Goal: Check status

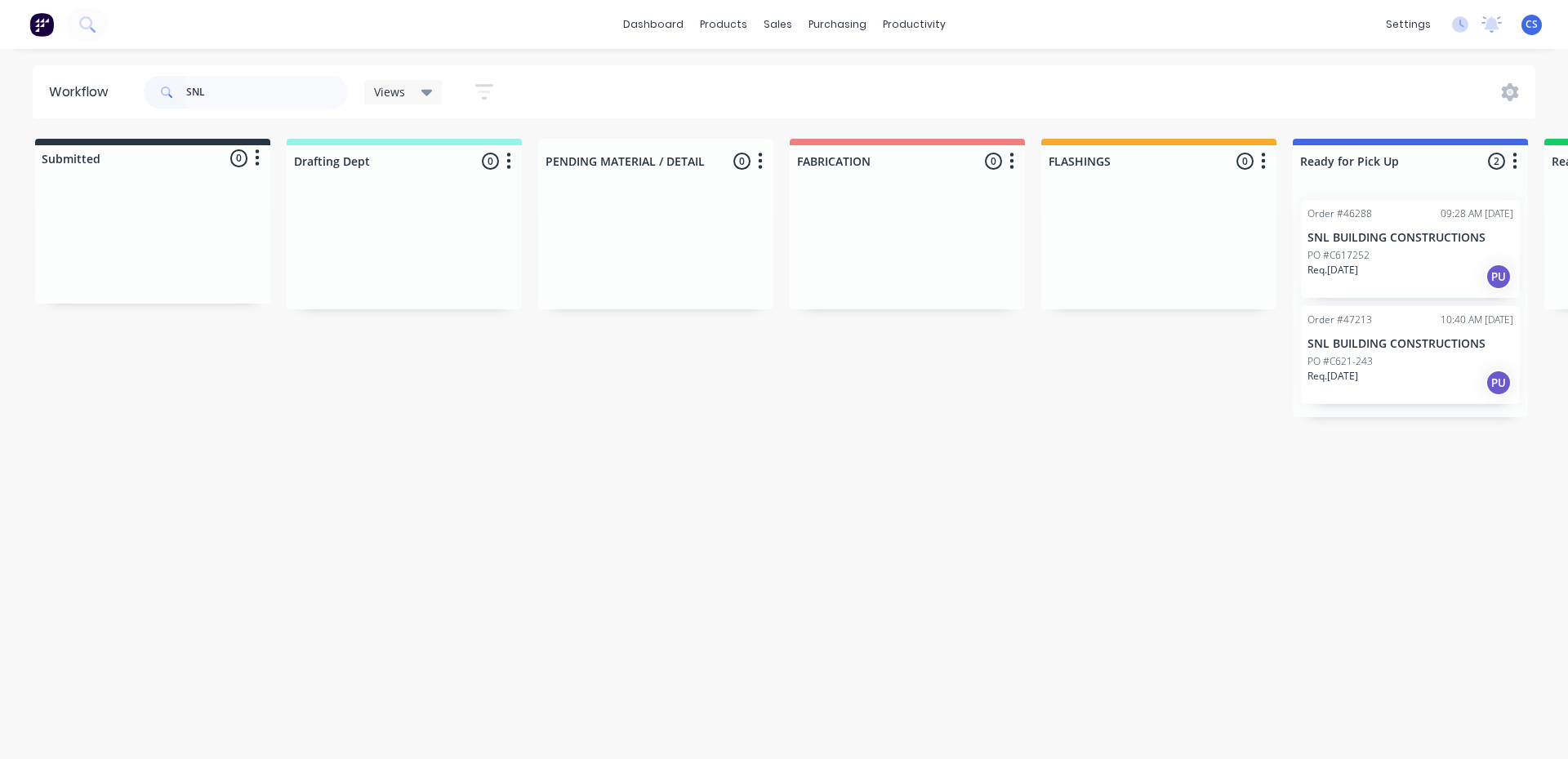
type input "SNL"
click at [1358, 372] on p "Req. [DATE]" at bounding box center [1332, 376] width 51 height 14
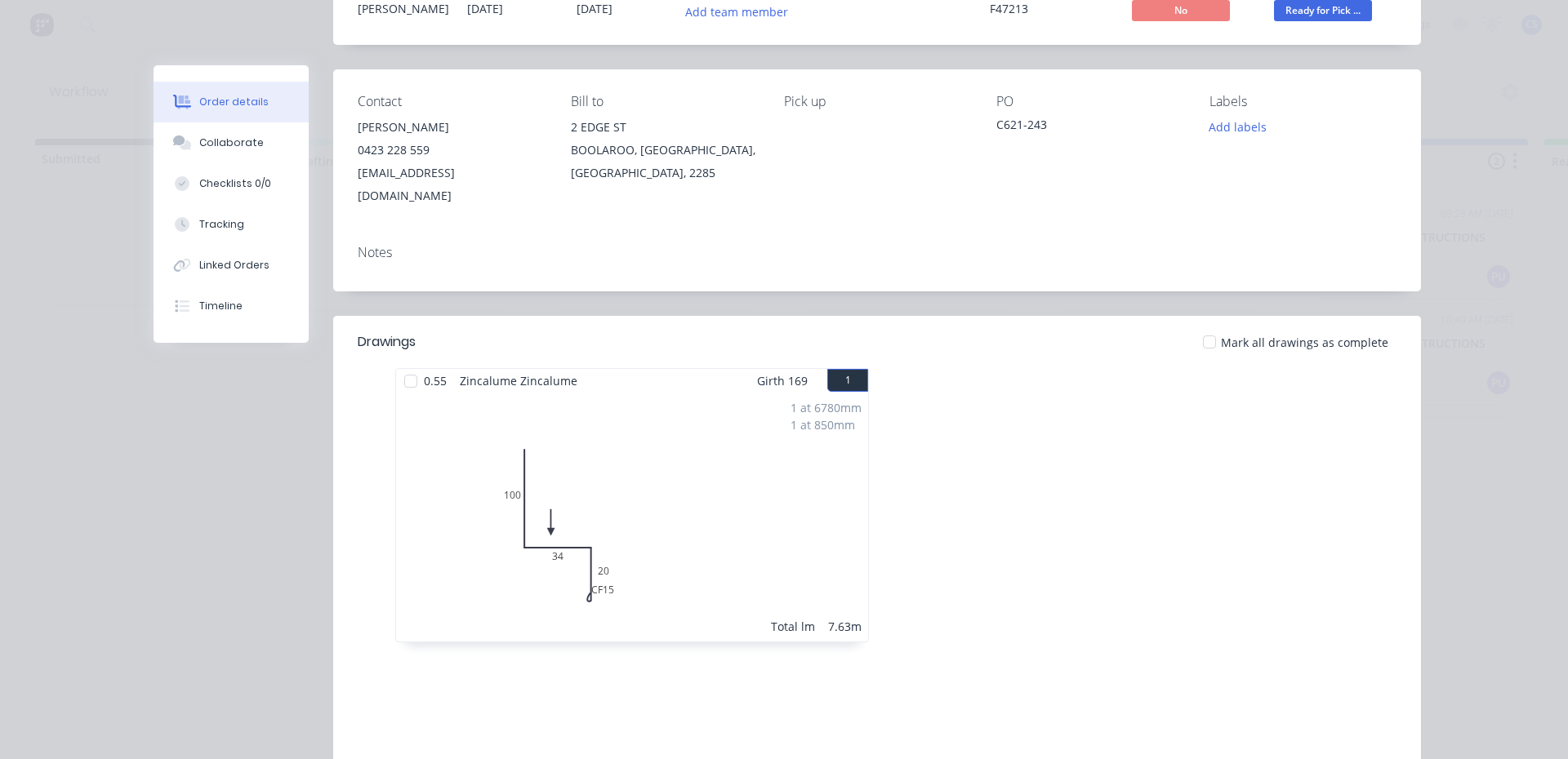
scroll to position [163, 0]
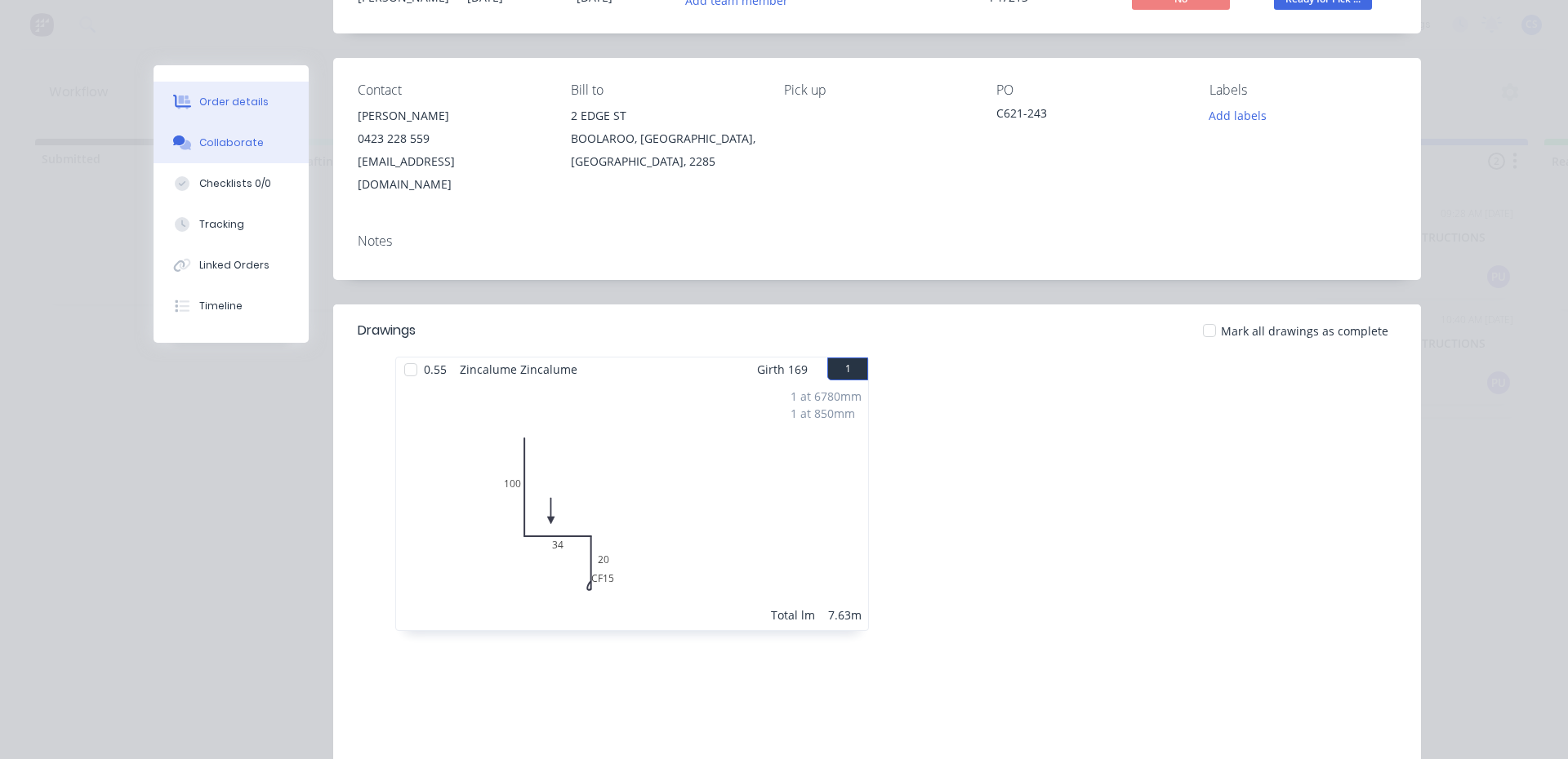
click at [211, 150] on button "Collaborate" at bounding box center [231, 143] width 155 height 41
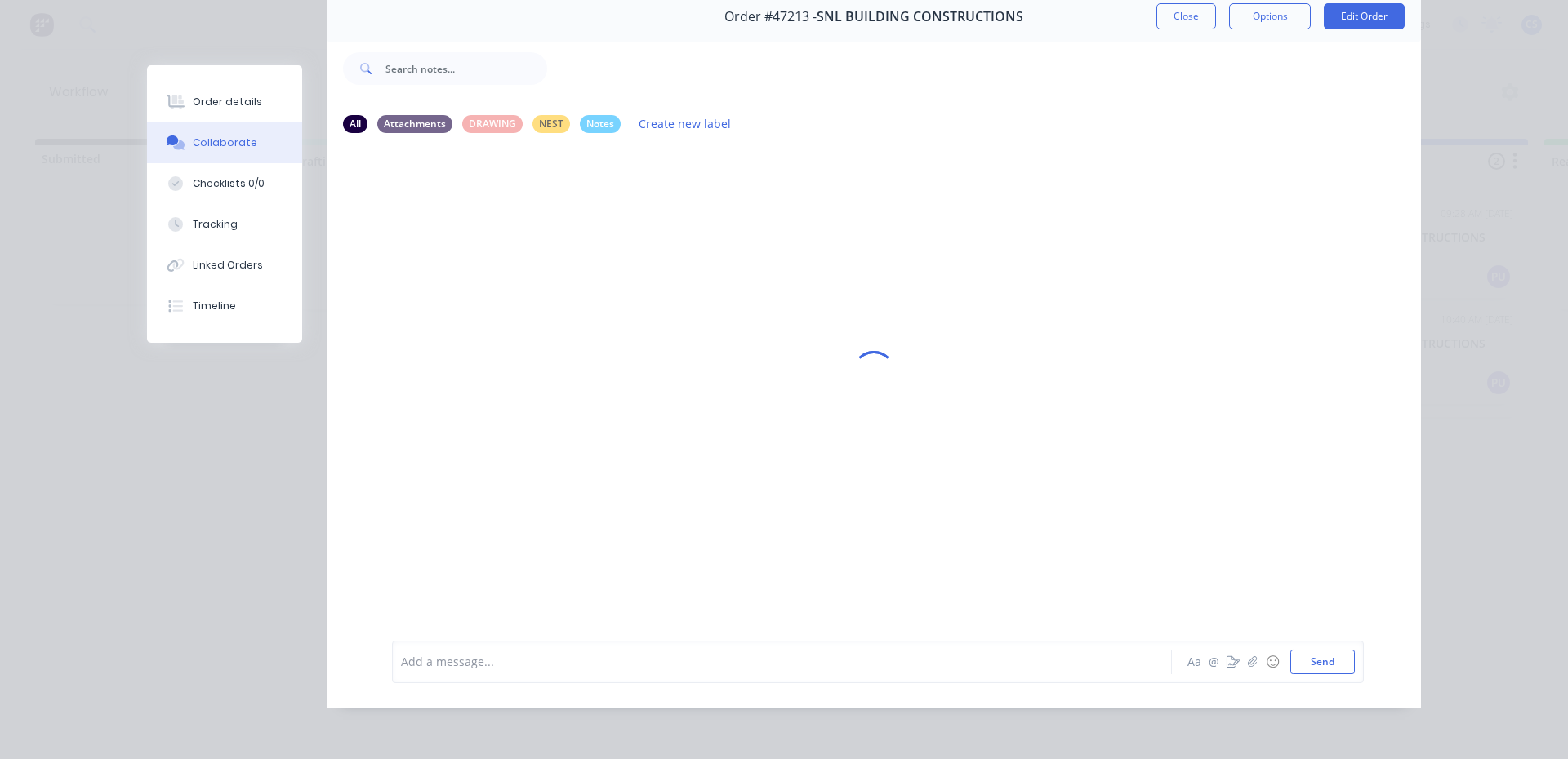
scroll to position [0, 0]
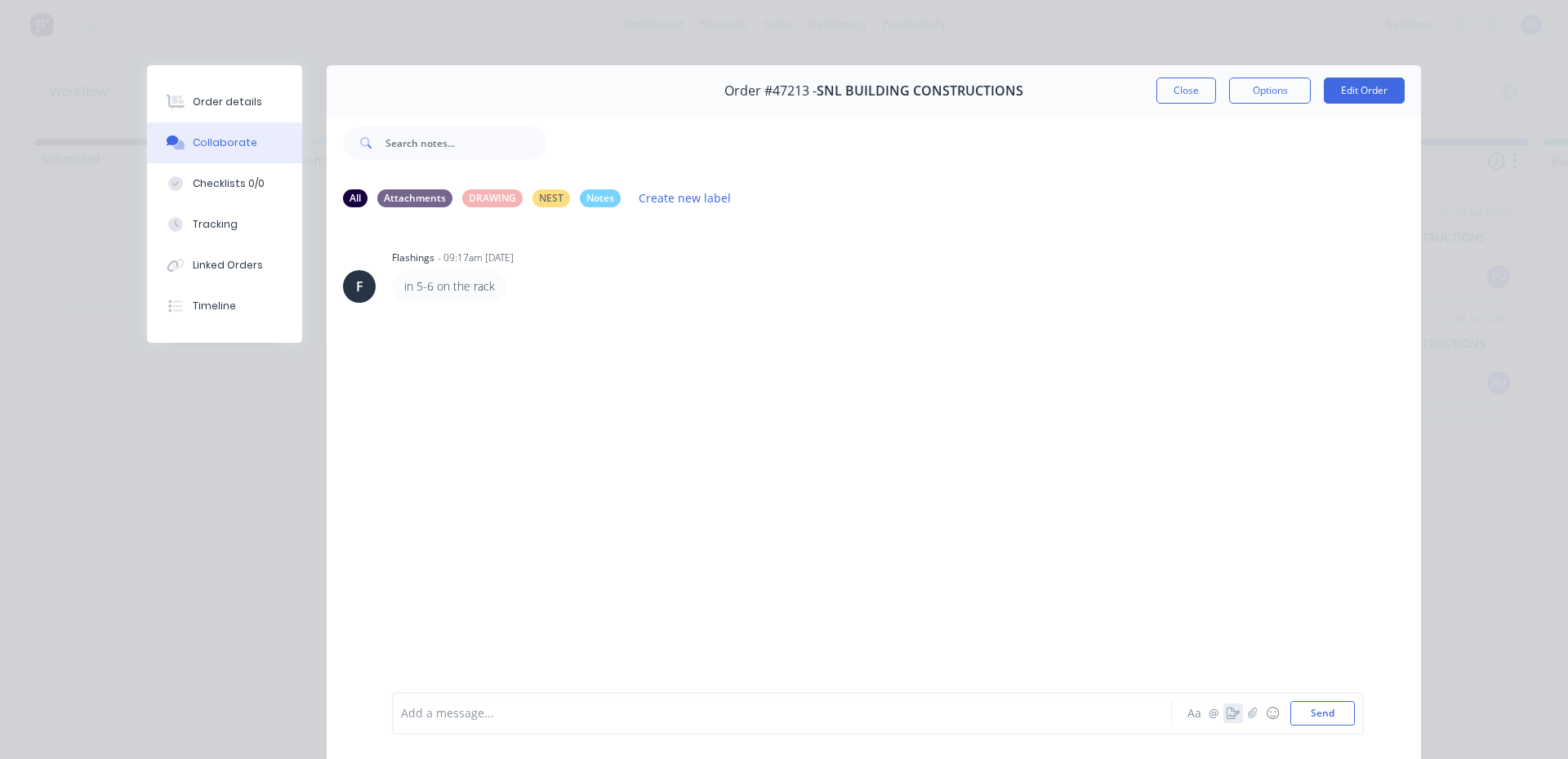
click at [1227, 708] on icon "button" at bounding box center [1234, 714] width 13 height 12
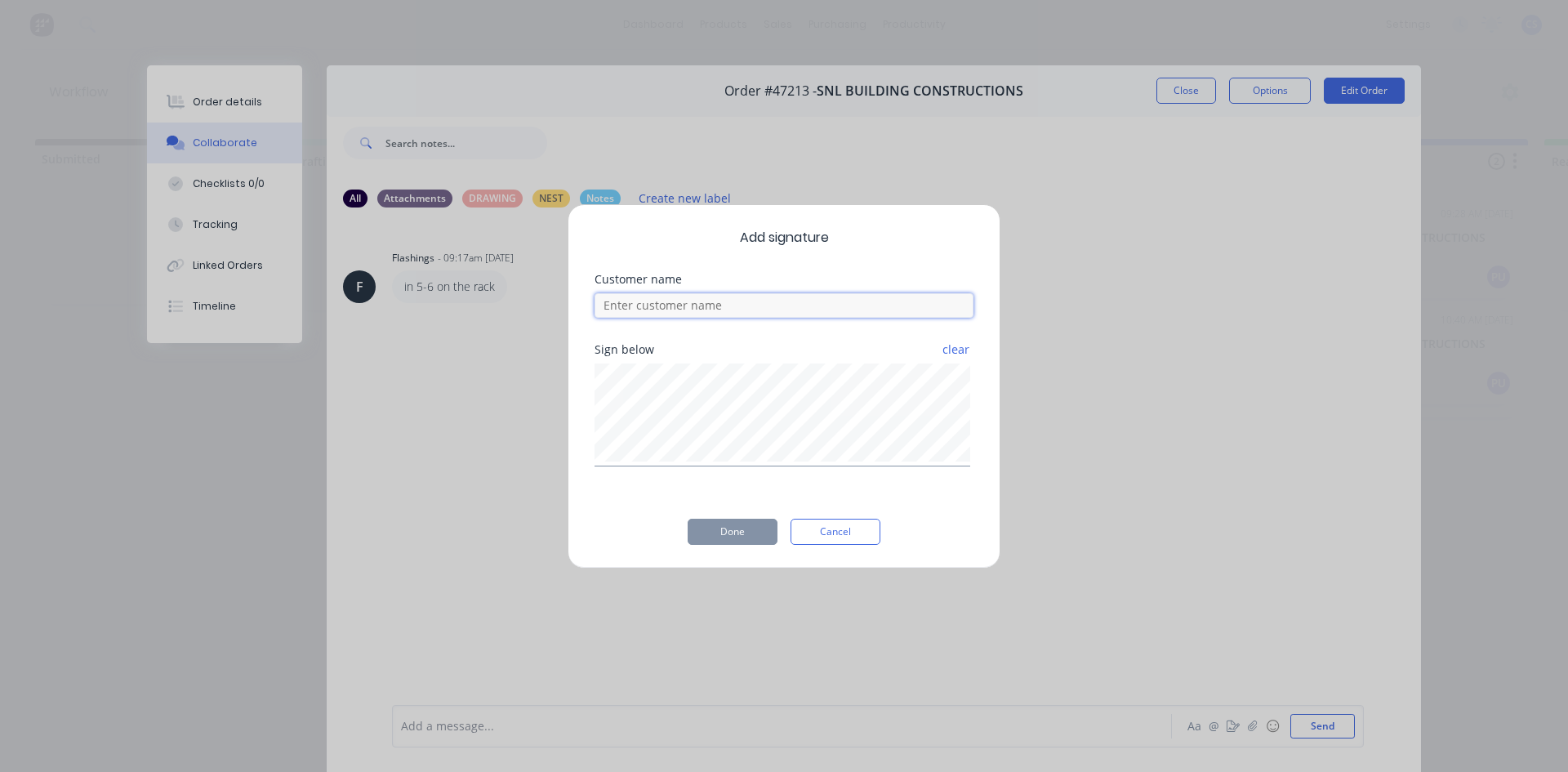
click at [710, 313] on input at bounding box center [783, 306] width 379 height 25
type input "BEN"
click at [746, 534] on button "Done" at bounding box center [732, 531] width 90 height 26
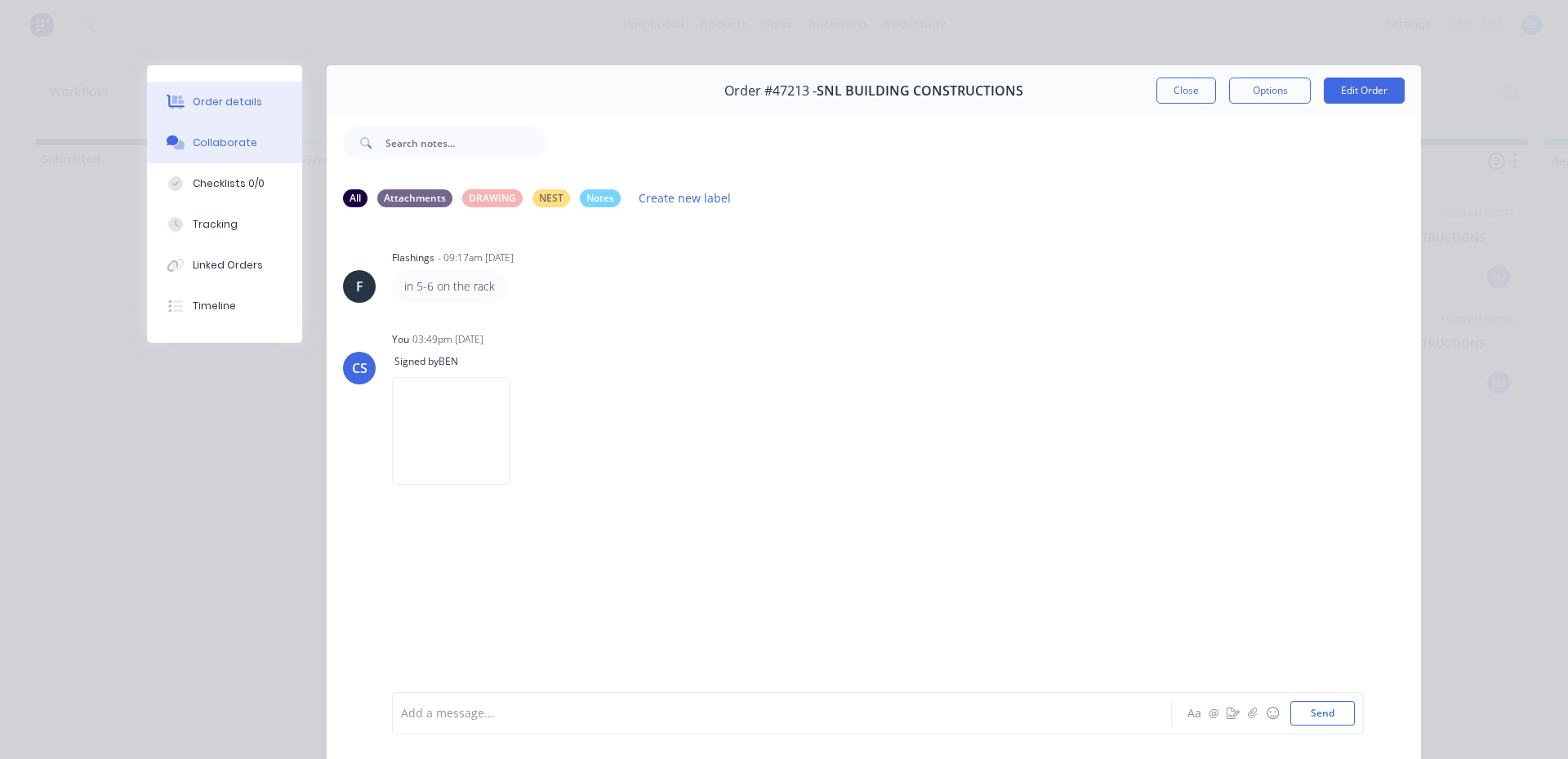
click at [264, 85] on button "Order details" at bounding box center [224, 102] width 155 height 41
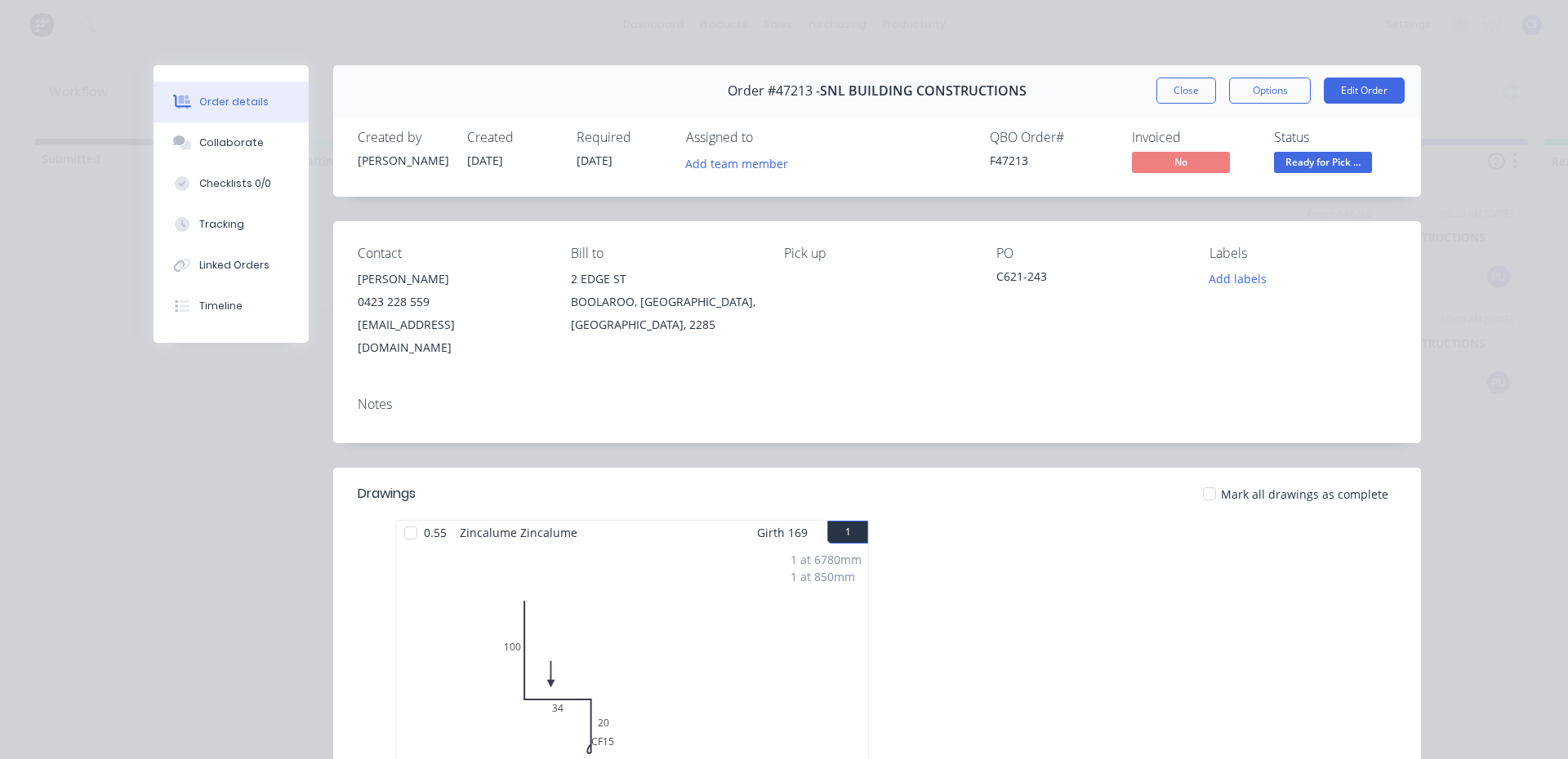
click at [1334, 157] on span "Ready for Pick ..." at bounding box center [1323, 161] width 98 height 20
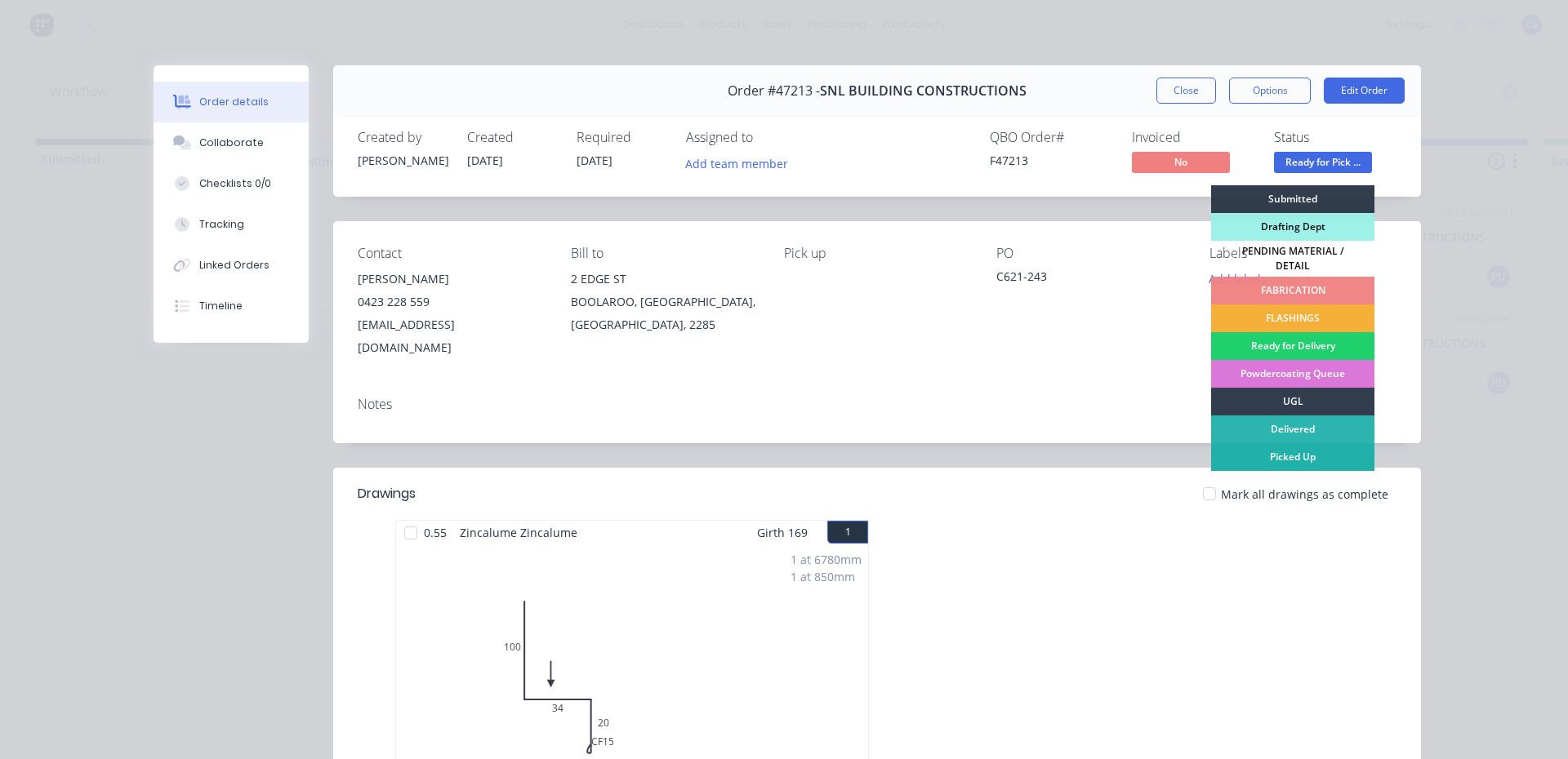
click at [1274, 444] on div "Picked Up" at bounding box center [1292, 457] width 163 height 28
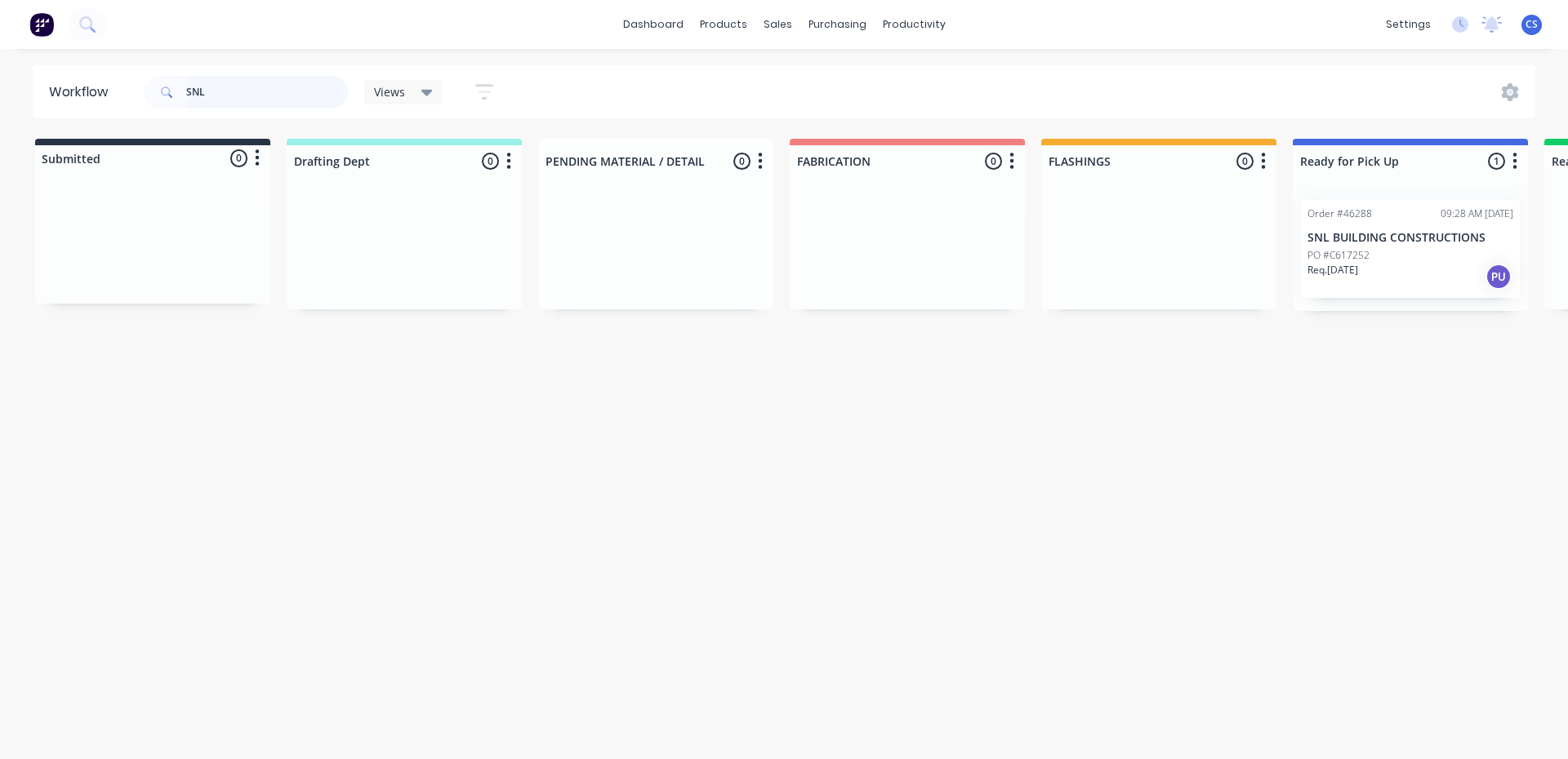
drag, startPoint x: 288, startPoint y: 78, endPoint x: 146, endPoint y: 78, distance: 142.0
click at [146, 78] on div "SNL" at bounding box center [245, 92] width 204 height 33
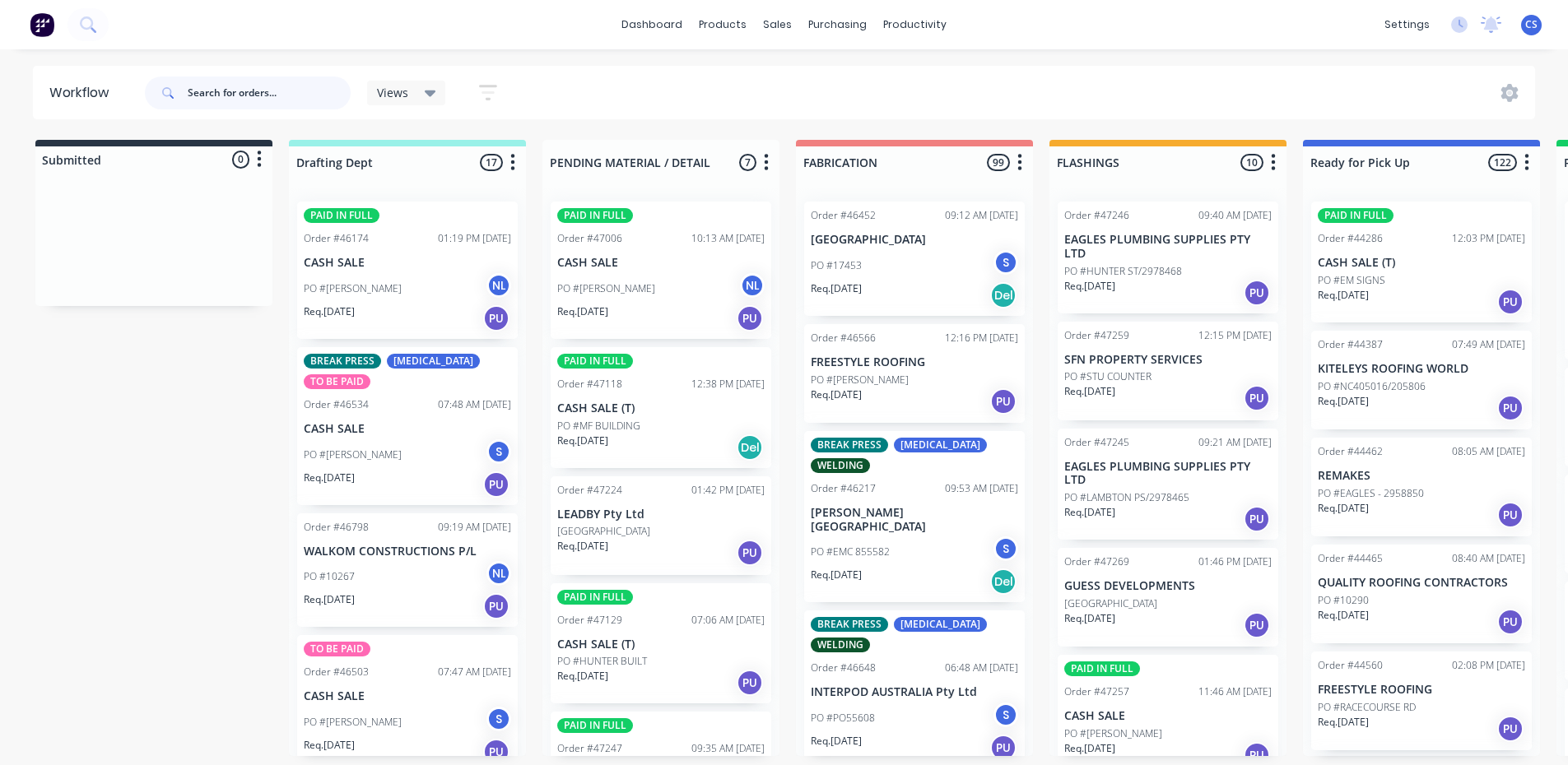
click at [201, 86] on input "text" at bounding box center [269, 93] width 163 height 33
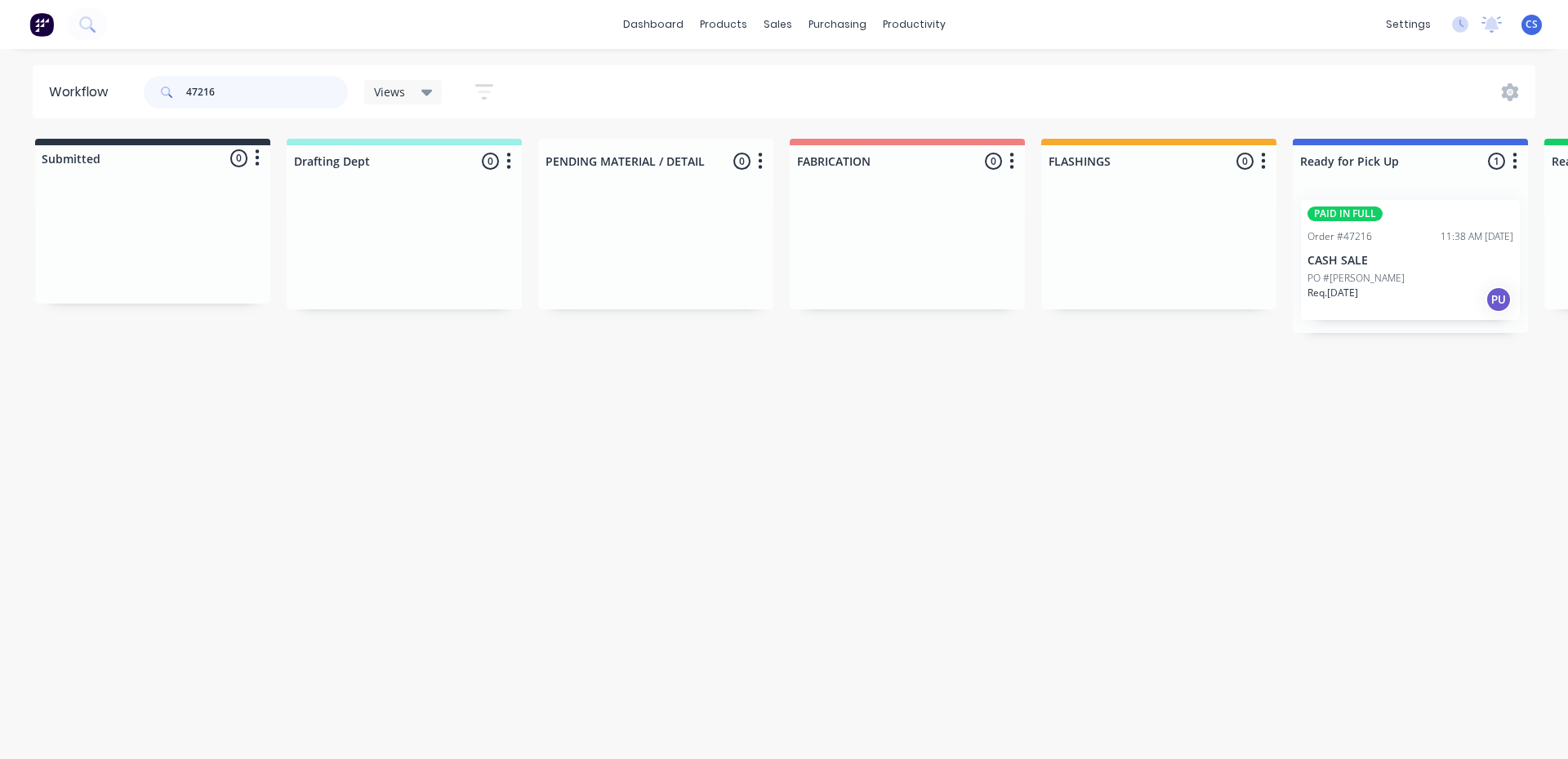
type input "47216"
click at [1345, 273] on p "PO #[PERSON_NAME]" at bounding box center [1355, 278] width 97 height 14
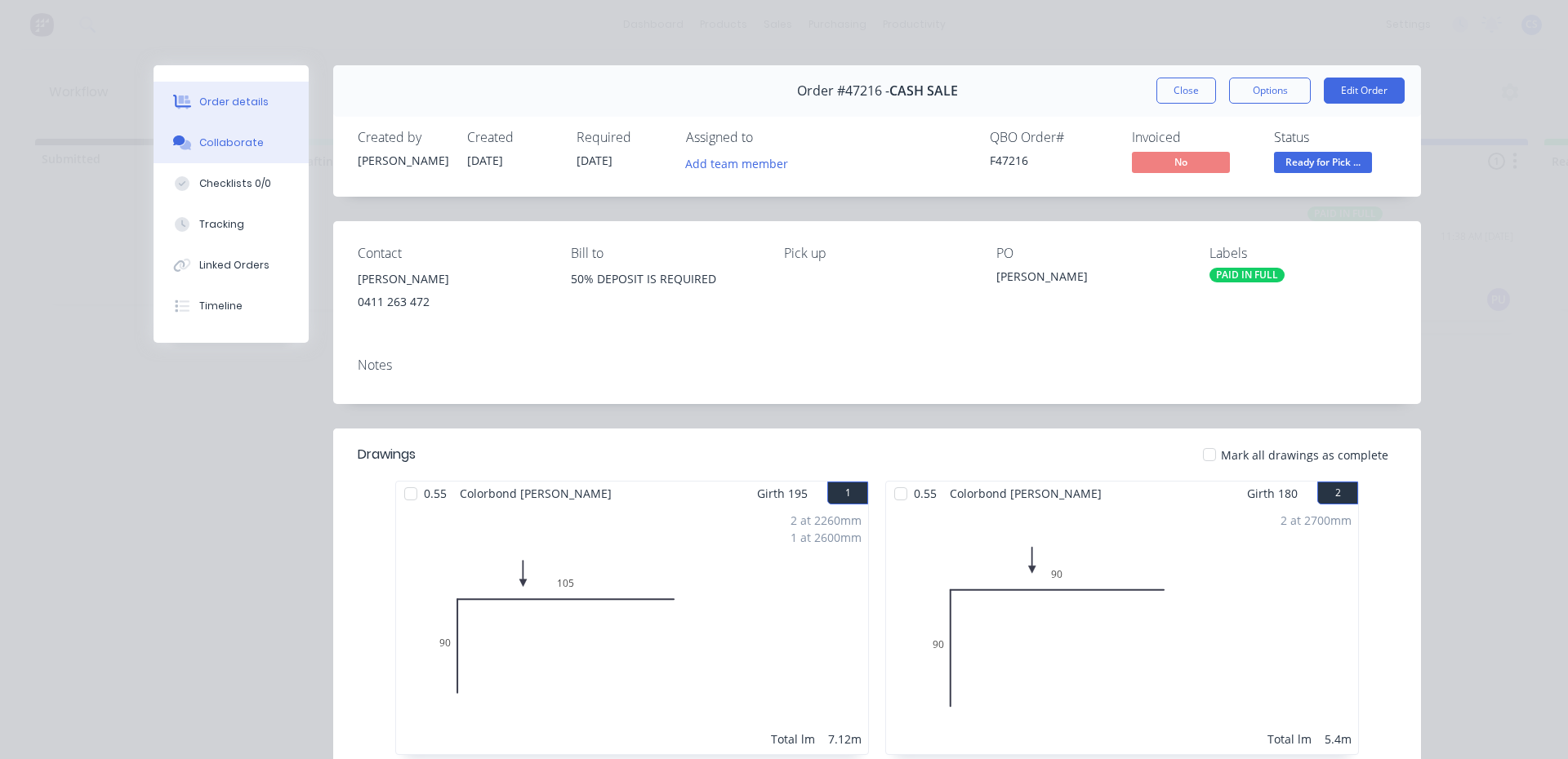
click at [226, 143] on div "Collaborate" at bounding box center [231, 142] width 64 height 14
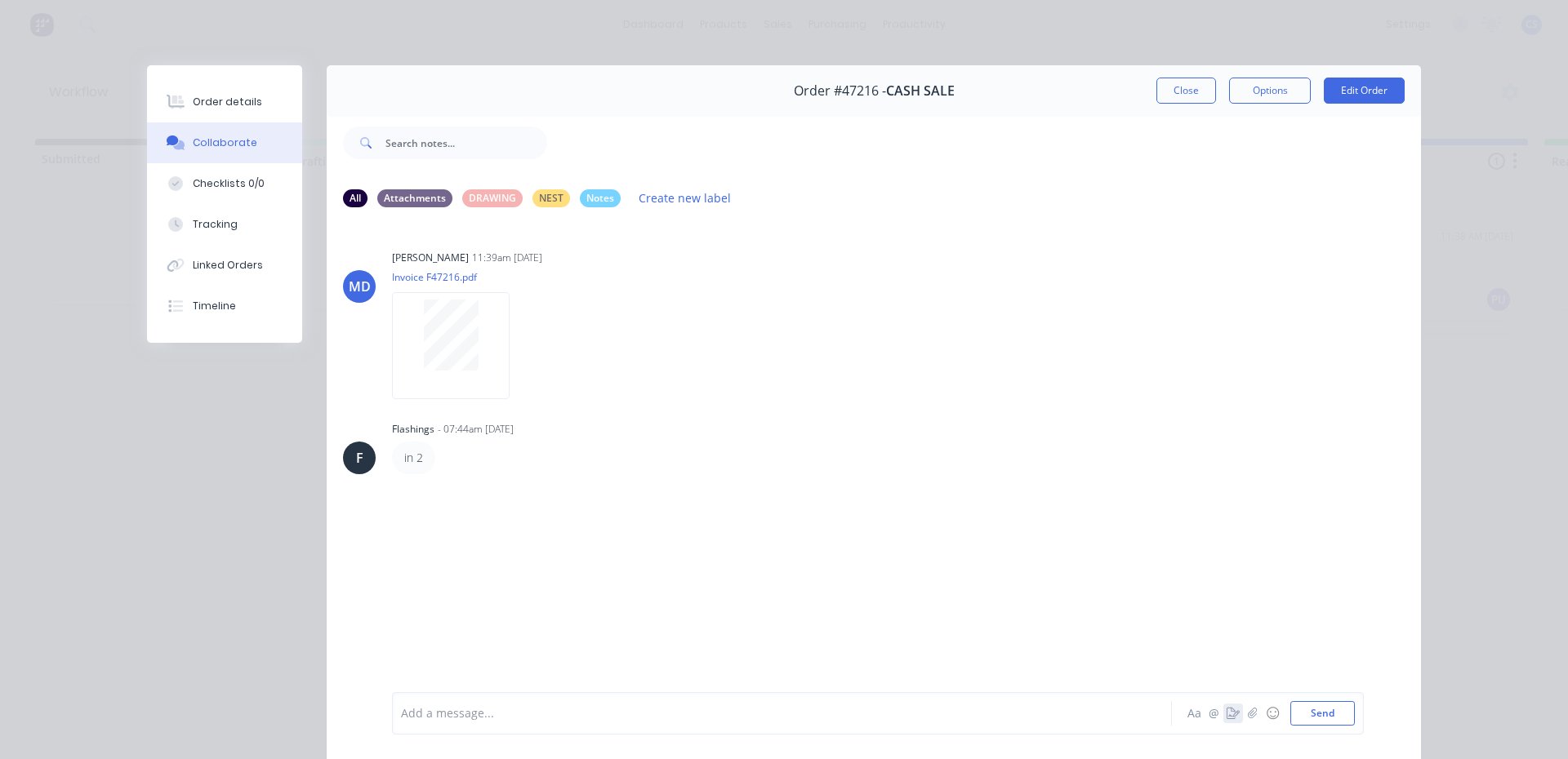
click at [1227, 712] on icon "button" at bounding box center [1234, 714] width 13 height 12
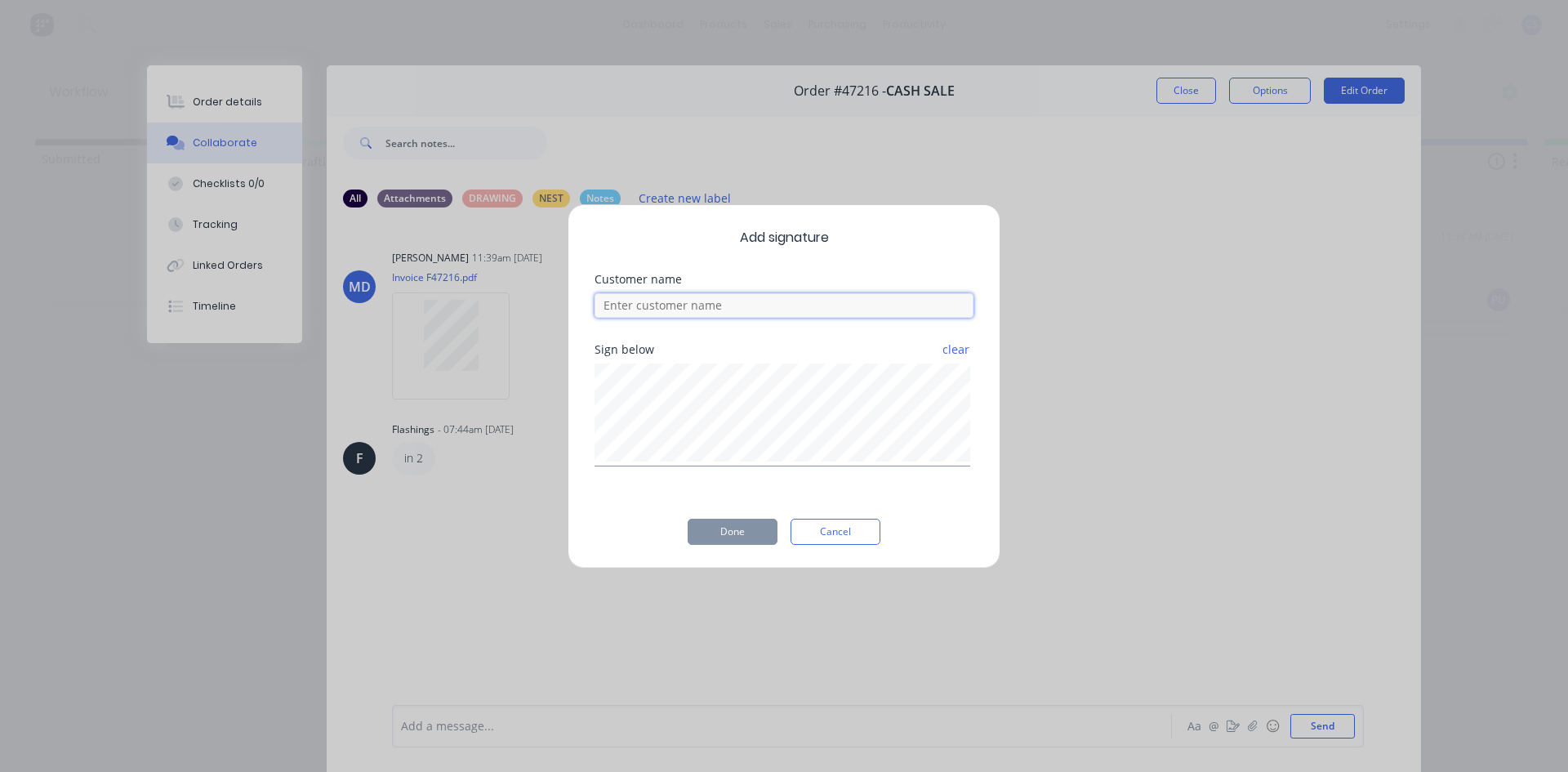
click at [655, 301] on input at bounding box center [783, 306] width 379 height 25
type input "[PERSON_NAME]"
click at [765, 532] on button "Done" at bounding box center [732, 531] width 90 height 26
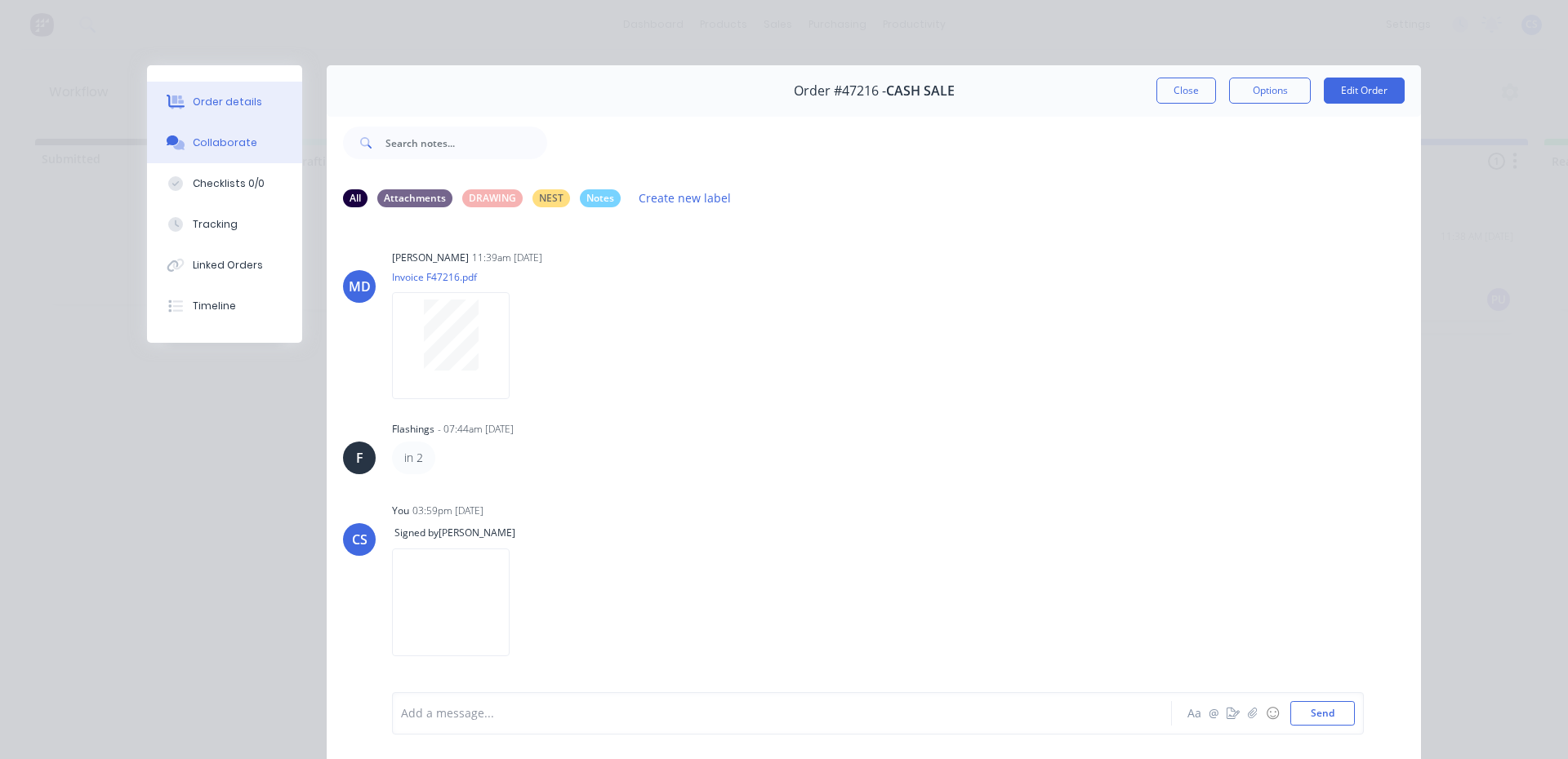
click at [219, 107] on div "Order details" at bounding box center [227, 102] width 69 height 14
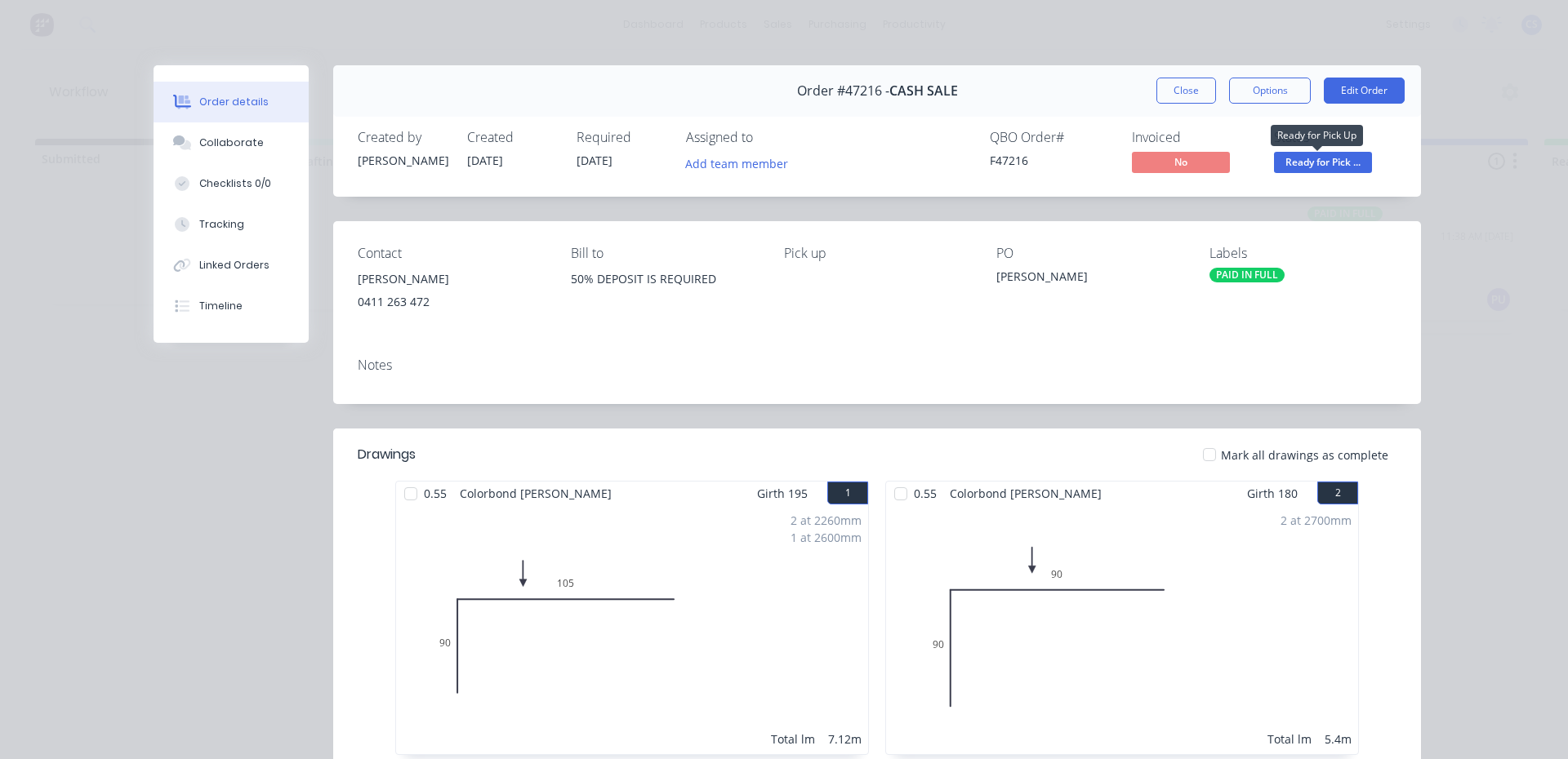
click at [1320, 153] on span "Ready for Pick ..." at bounding box center [1323, 161] width 98 height 20
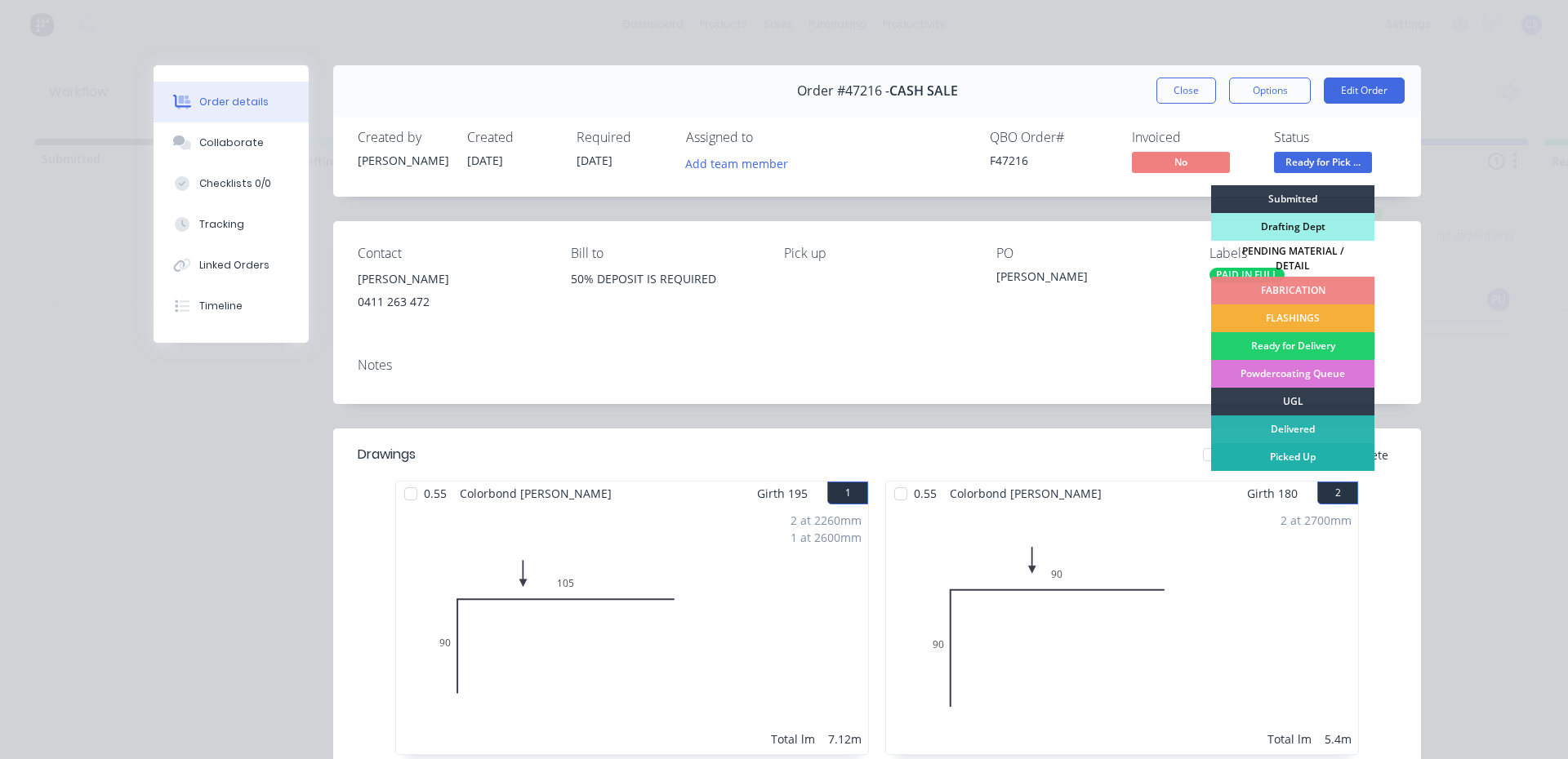
drag, startPoint x: 1291, startPoint y: 448, endPoint x: 1383, endPoint y: 432, distance: 93.4
click at [1292, 447] on div "Picked Up" at bounding box center [1292, 457] width 163 height 28
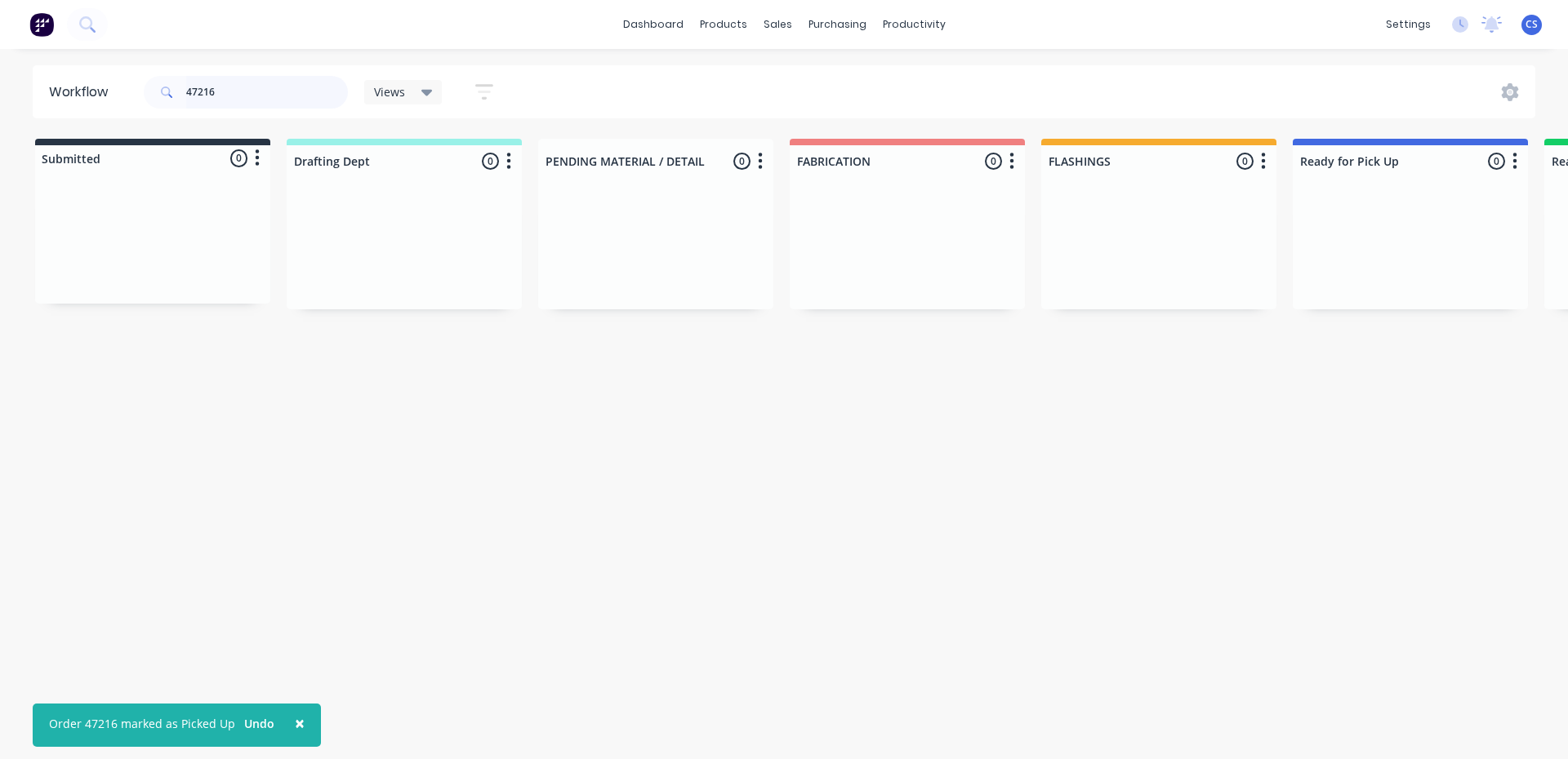
drag, startPoint x: 262, startPoint y: 87, endPoint x: 166, endPoint y: 73, distance: 97.0
click at [166, 80] on div "47216" at bounding box center [245, 92] width 204 height 33
